Goal: Information Seeking & Learning: Find specific fact

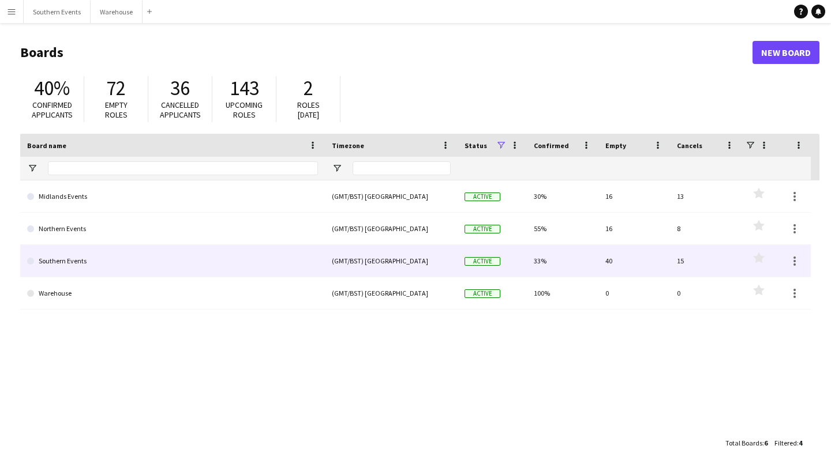
click at [72, 271] on link "Southern Events" at bounding box center [172, 261] width 291 height 32
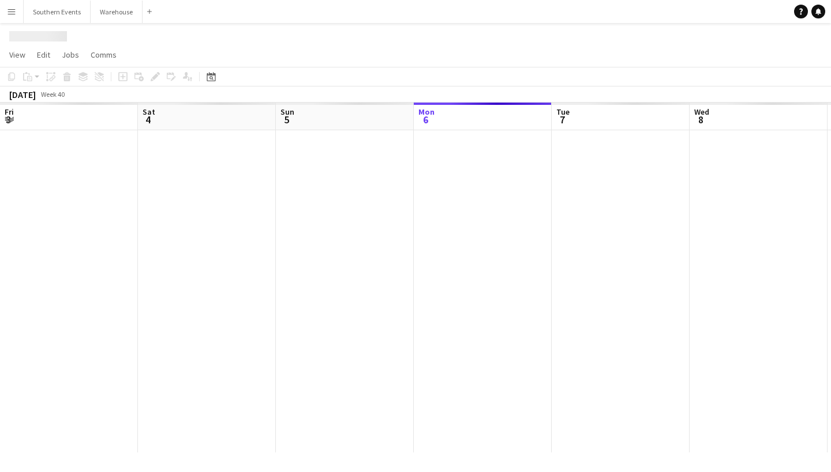
scroll to position [0, 276]
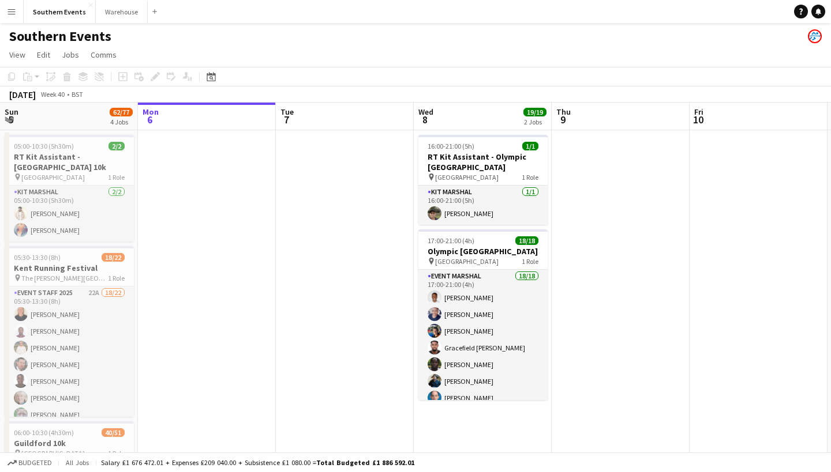
click at [365, 70] on app-toolbar "Copy Paste Paste Command V Paste with crew Command Shift V Paste linked Job [GE…" at bounding box center [415, 77] width 831 height 20
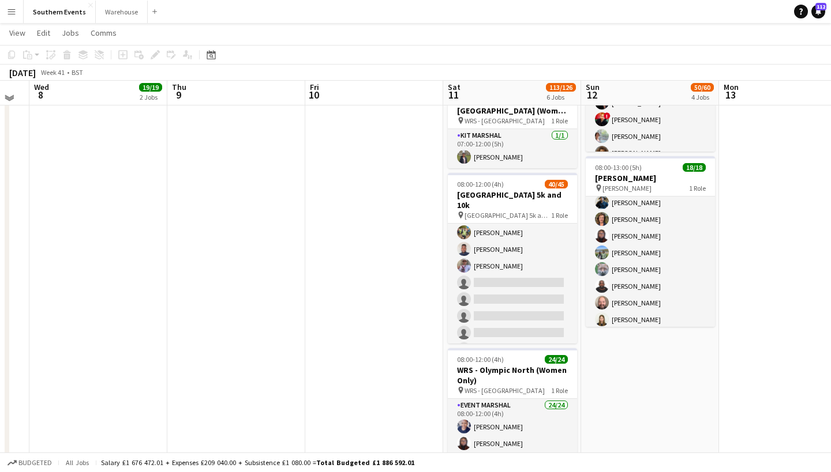
scroll to position [339, 0]
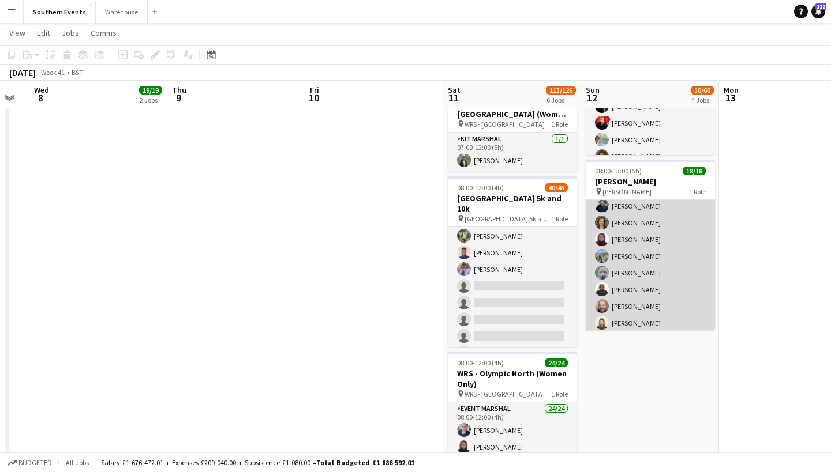
click at [652, 264] on app-card-role "Event Marshal 18/18 08:00-13:00 (5h) [PERSON_NAME] [PERSON_NAME] [PERSON_NAME] …" at bounding box center [649, 204] width 129 height 327
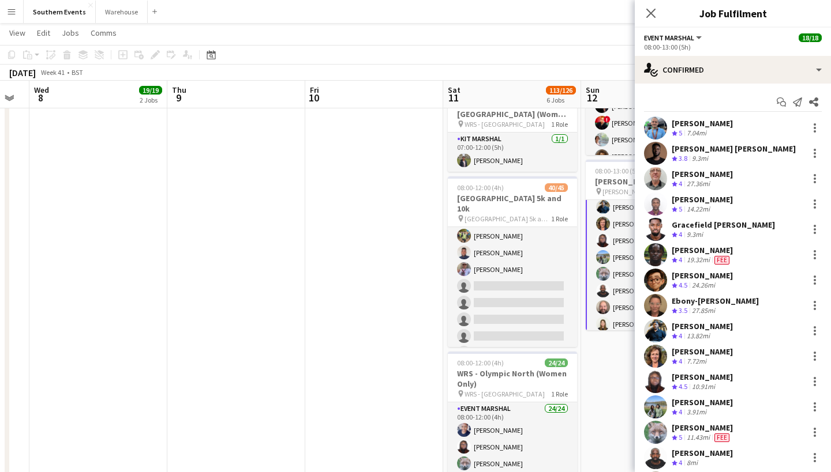
scroll to position [0, 0]
click at [652, 12] on icon at bounding box center [650, 12] width 11 height 11
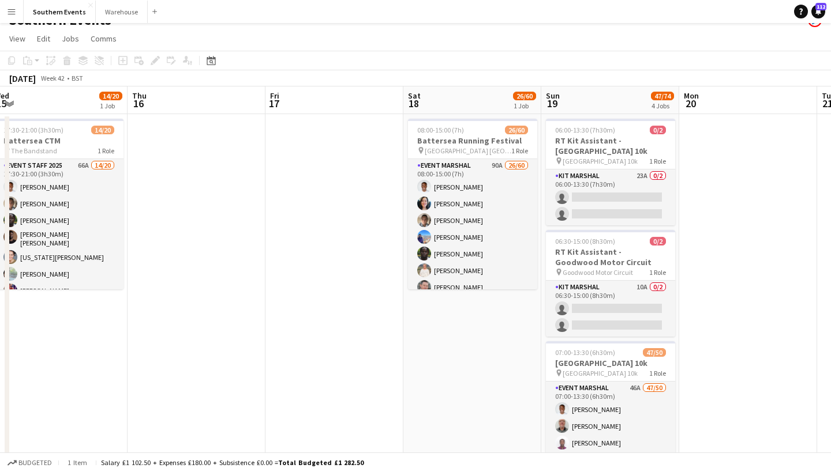
scroll to position [0, 285]
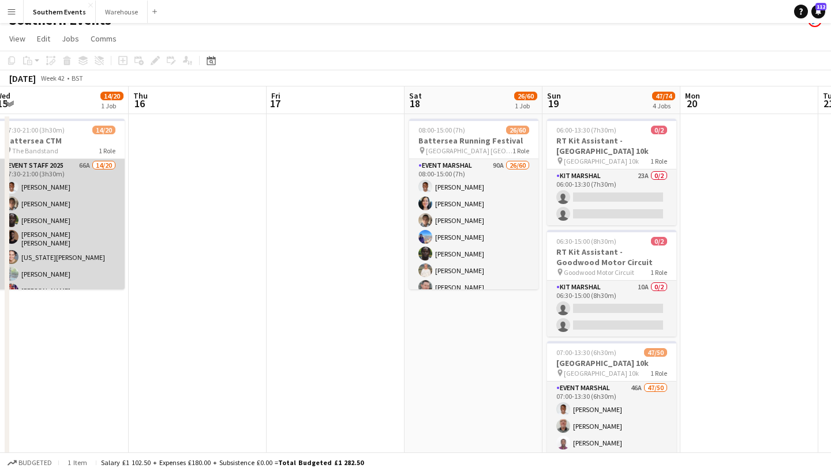
click at [81, 206] on app-card-role "Event Staff 2025 66A 14/20 17:30-21:00 (3h30m) [PERSON_NAME] [PERSON_NAME] [PER…" at bounding box center [59, 342] width 129 height 367
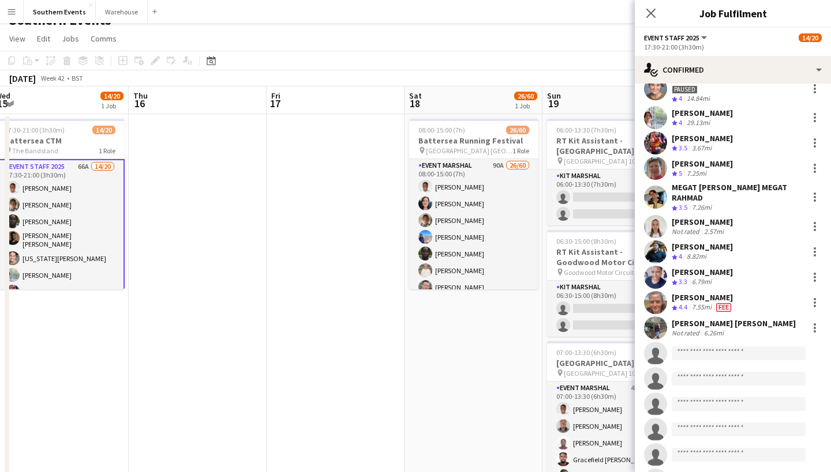
scroll to position [147, 0]
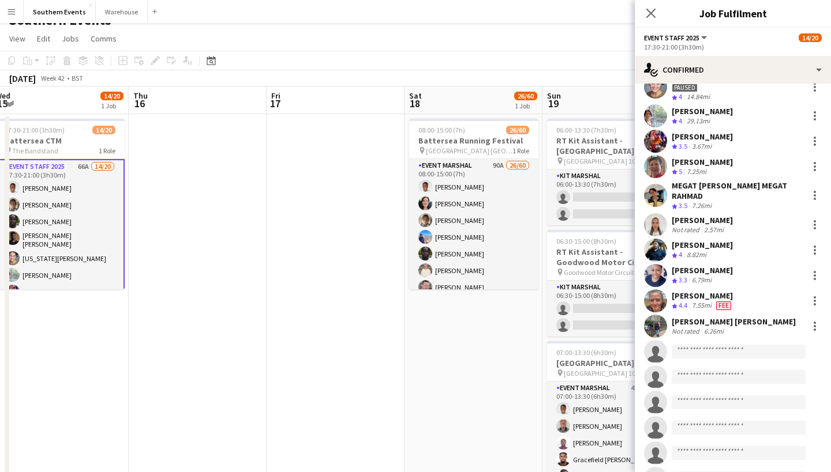
click at [660, 222] on app-user-avatar at bounding box center [655, 224] width 23 height 23
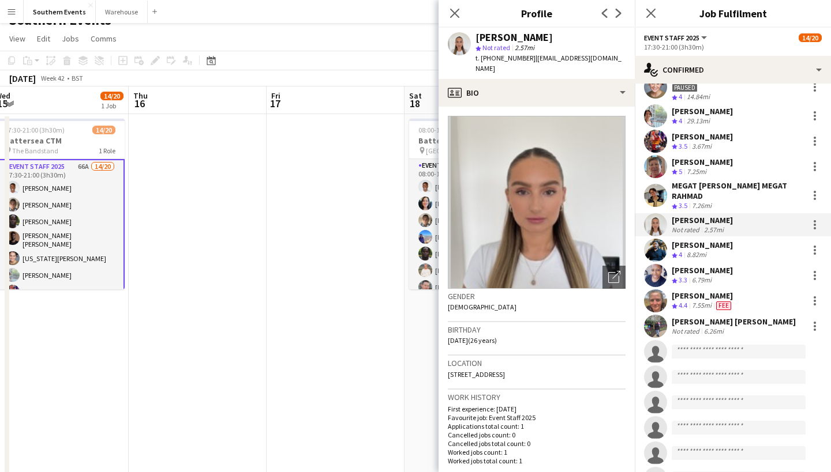
scroll to position [0, 0]
click at [692, 250] on div "8.82mi" at bounding box center [696, 255] width 24 height 10
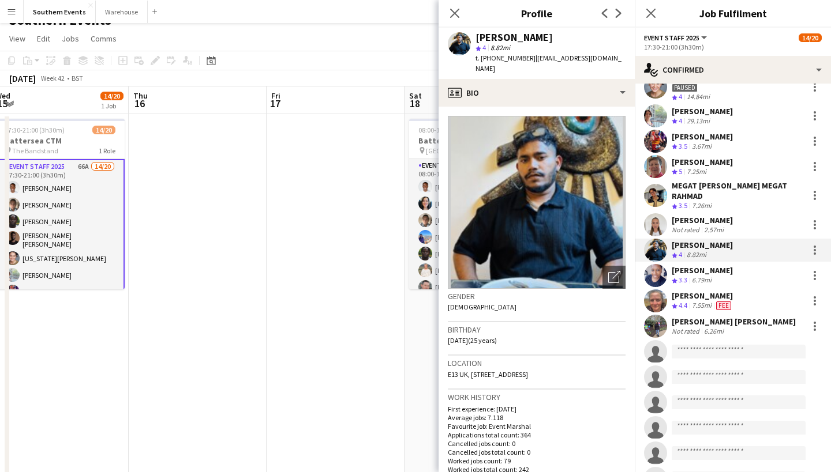
click at [666, 125] on div at bounding box center [655, 115] width 23 height 23
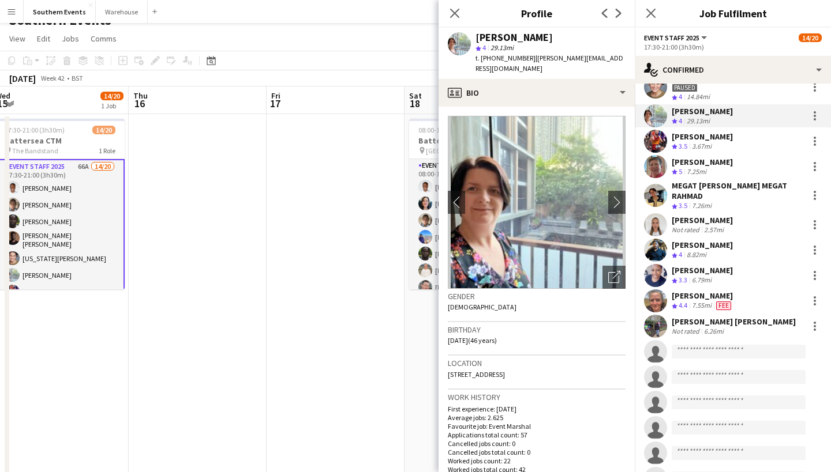
scroll to position [121, 0]
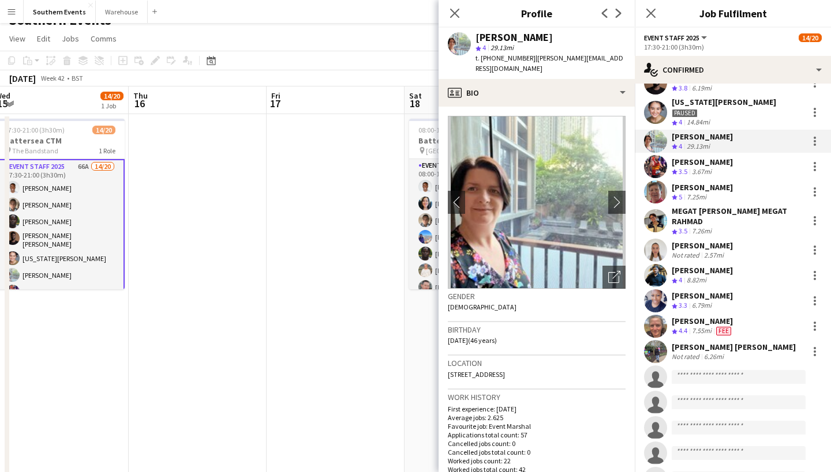
click at [707, 117] on div "Paused" at bounding box center [723, 112] width 104 height 10
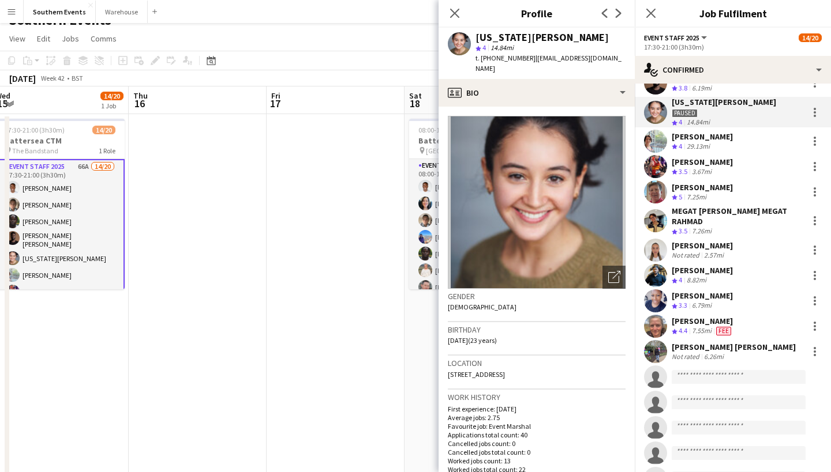
scroll to position [50, 0]
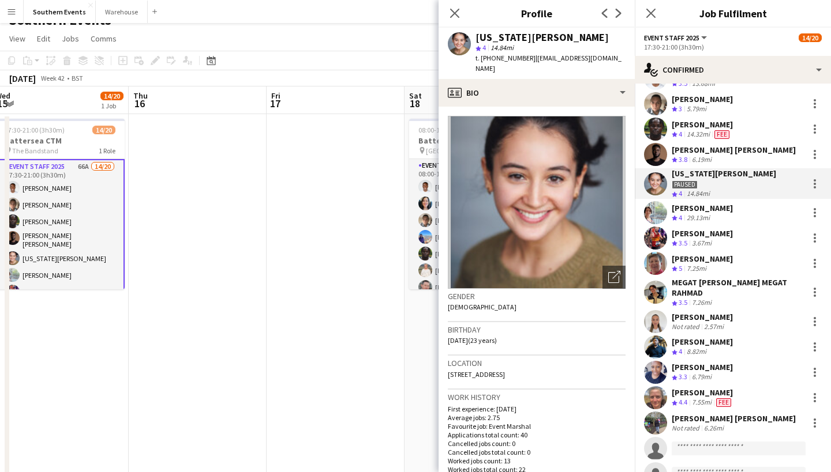
click at [696, 163] on div "6.19mi" at bounding box center [701, 160] width 24 height 10
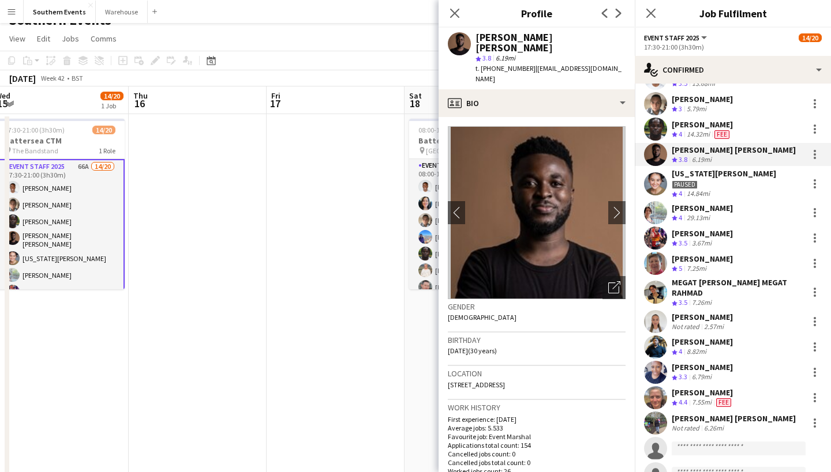
click at [690, 137] on div "14.32mi" at bounding box center [698, 135] width 28 height 10
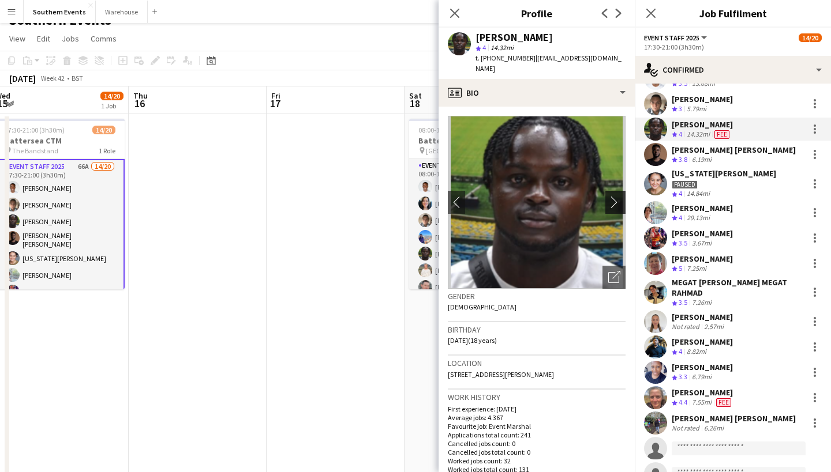
click at [616, 196] on app-icon "chevron-right" at bounding box center [617, 202] width 18 height 12
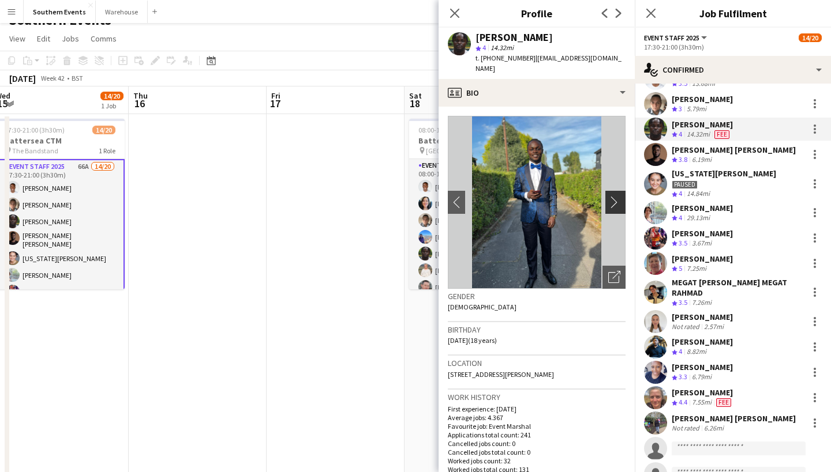
click at [616, 196] on app-icon "chevron-right" at bounding box center [617, 202] width 18 height 12
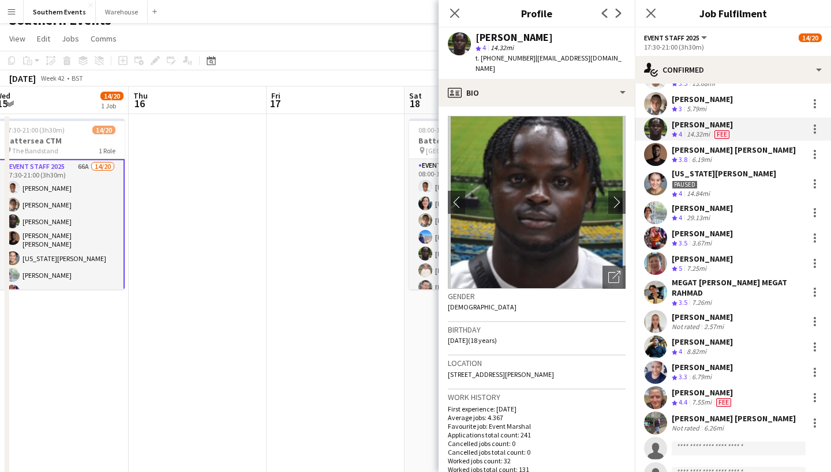
click at [677, 106] on div "Crew rating 3" at bounding box center [677, 109] width 13 height 10
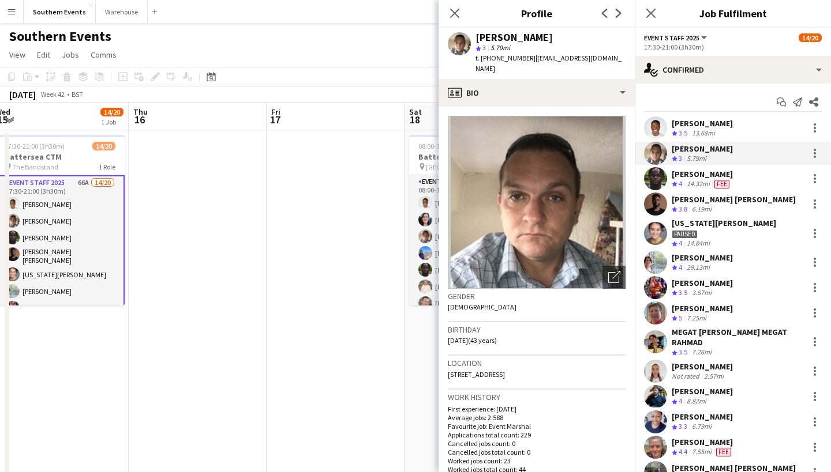
scroll to position [0, 0]
click at [693, 133] on div "13.68mi" at bounding box center [703, 134] width 28 height 10
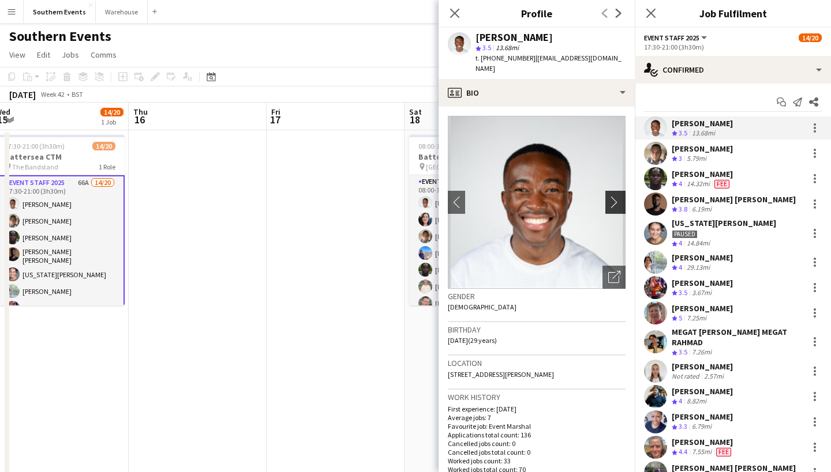
click at [616, 205] on app-icon "chevron-right" at bounding box center [617, 202] width 18 height 12
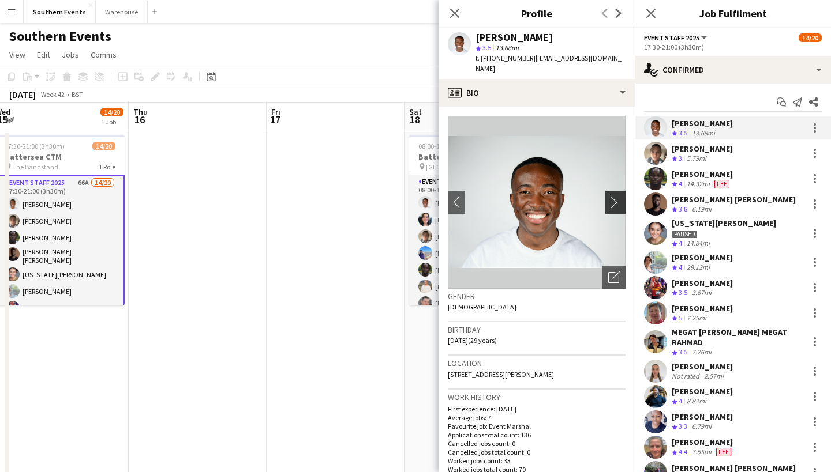
click at [616, 205] on app-icon "chevron-right" at bounding box center [617, 202] width 18 height 12
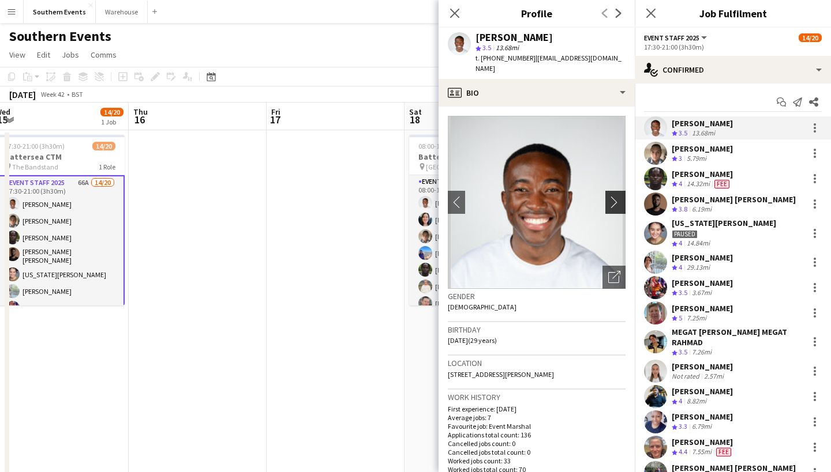
click at [616, 205] on app-icon "chevron-right" at bounding box center [617, 202] width 18 height 12
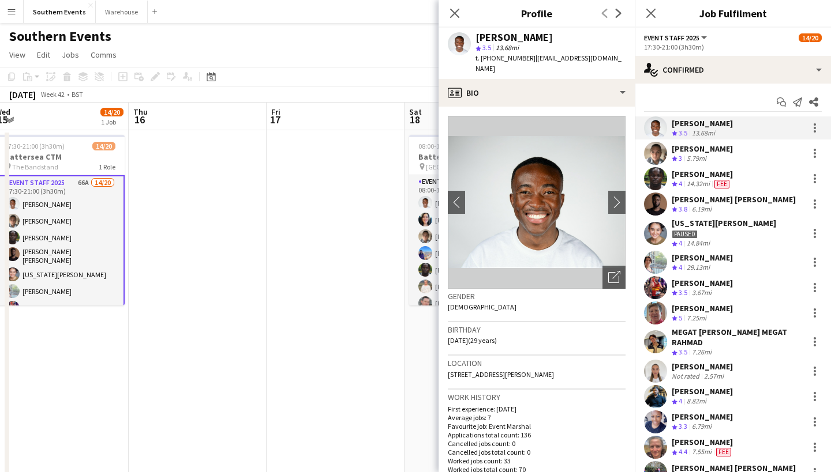
drag, startPoint x: 563, startPoint y: 371, endPoint x: 433, endPoint y: 372, distance: 129.8
click at [540, 366] on h3 "Location" at bounding box center [537, 363] width 178 height 10
drag, startPoint x: 562, startPoint y: 373, endPoint x: 438, endPoint y: 374, distance: 124.6
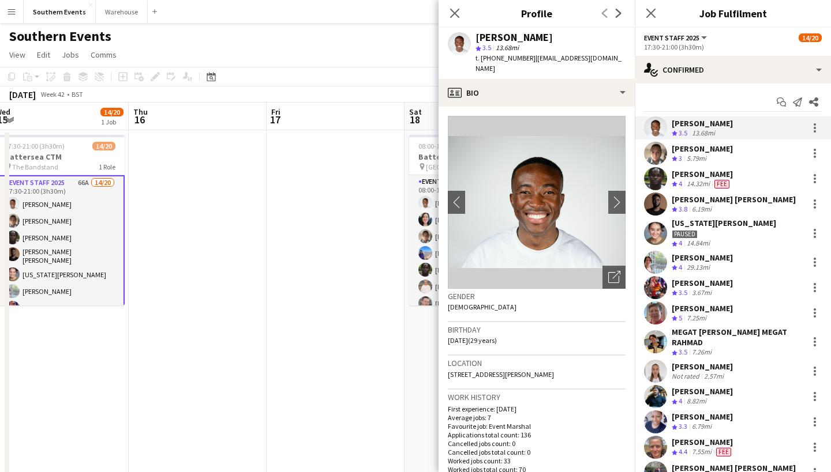
click at [558, 365] on h3 "Location" at bounding box center [537, 363] width 178 height 10
drag, startPoint x: 558, startPoint y: 373, endPoint x: 448, endPoint y: 377, distance: 110.8
click at [448, 376] on div "Location [STREET_ADDRESS][PERSON_NAME]" at bounding box center [537, 372] width 178 height 33
copy span "[STREET_ADDRESS][PERSON_NAME]"
click at [456, 12] on icon at bounding box center [454, 12] width 11 height 11
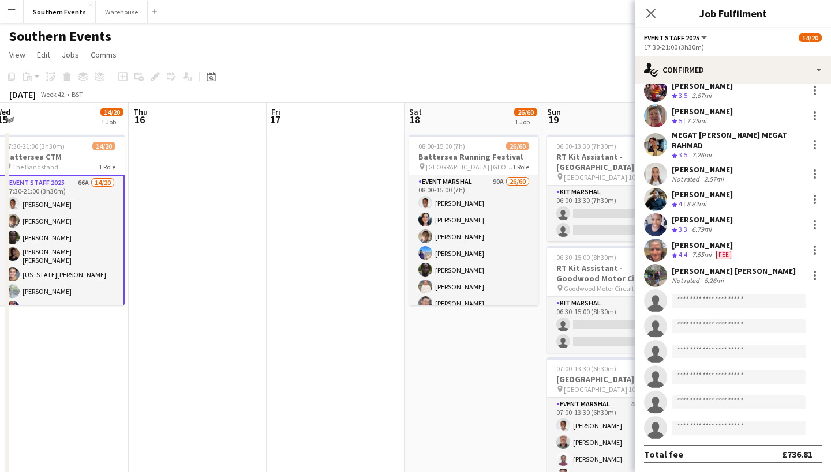
scroll to position [197, 0]
click at [724, 245] on div "[PERSON_NAME]" at bounding box center [702, 245] width 62 height 10
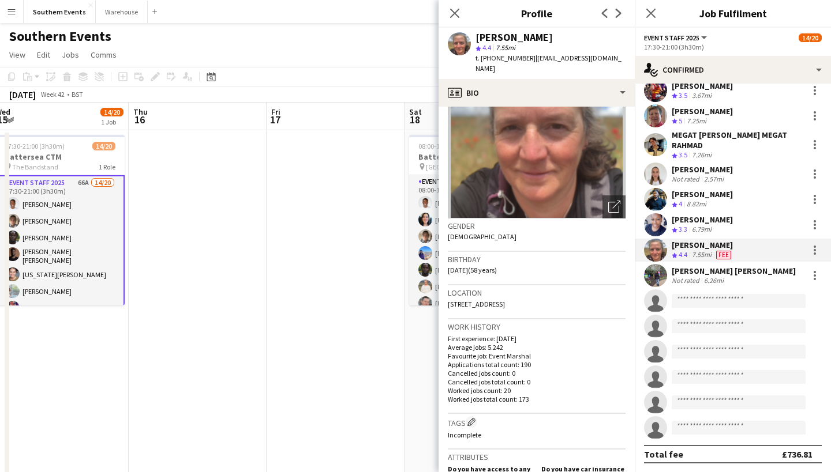
scroll to position [90, 0]
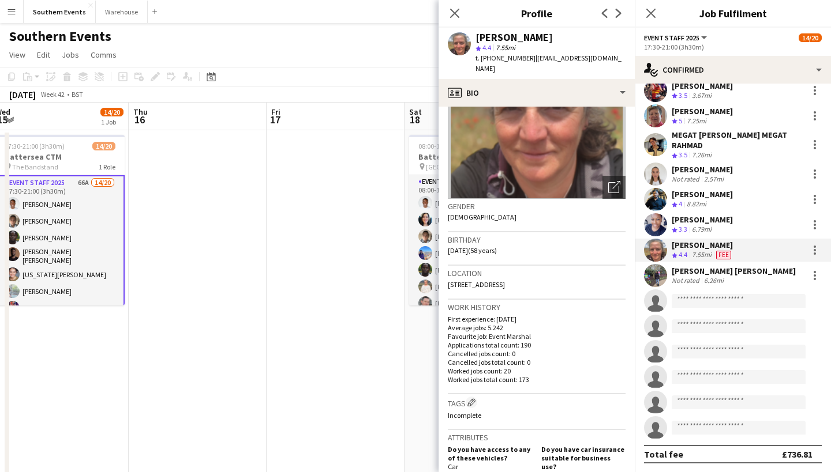
click at [716, 175] on div "2.57mi" at bounding box center [713, 179] width 24 height 9
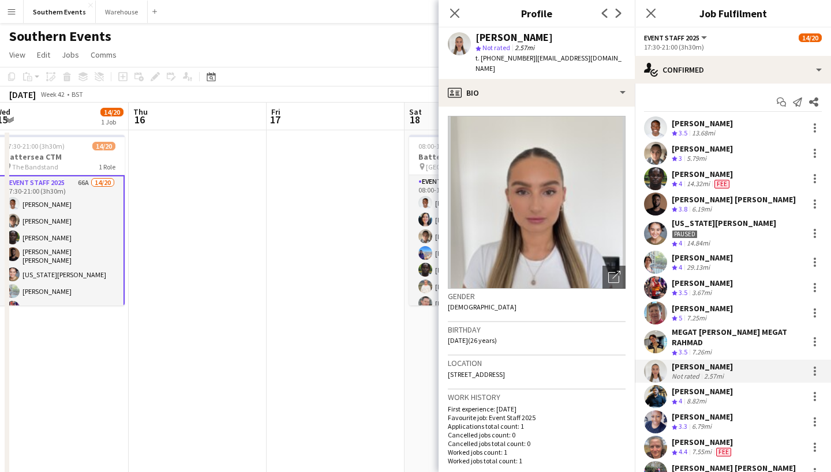
scroll to position [0, 0]
click at [455, 15] on icon "Close pop-in" at bounding box center [454, 12] width 11 height 11
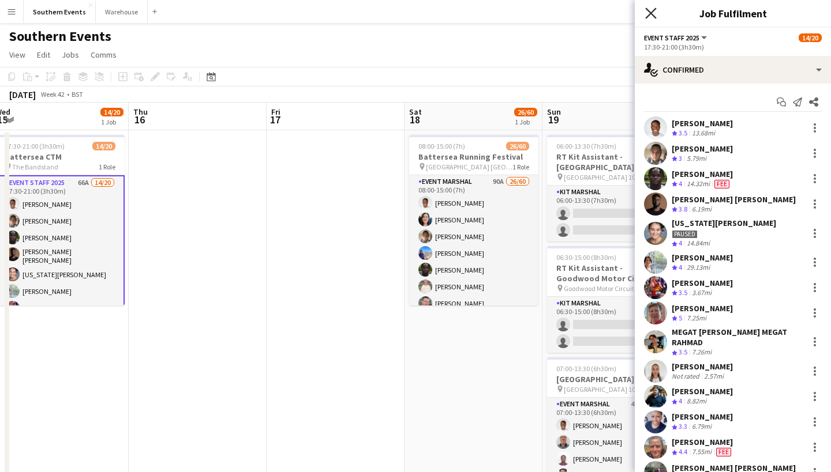
click at [648, 16] on icon at bounding box center [650, 12] width 11 height 11
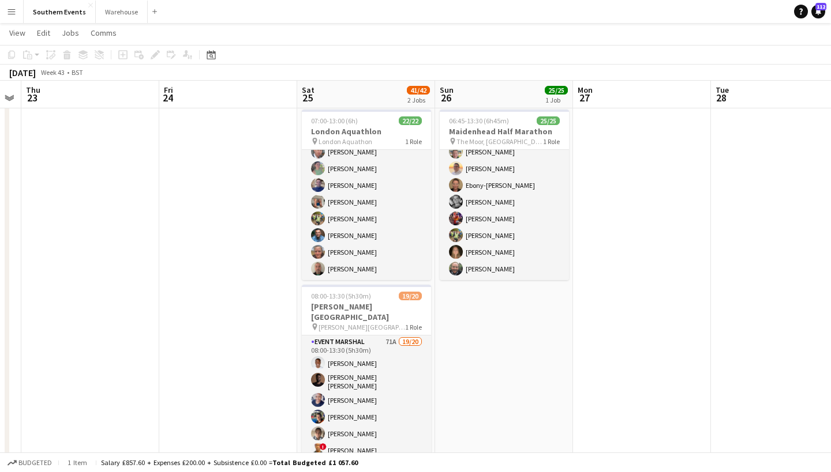
scroll to position [310, 0]
